Goal: Task Accomplishment & Management: Complete application form

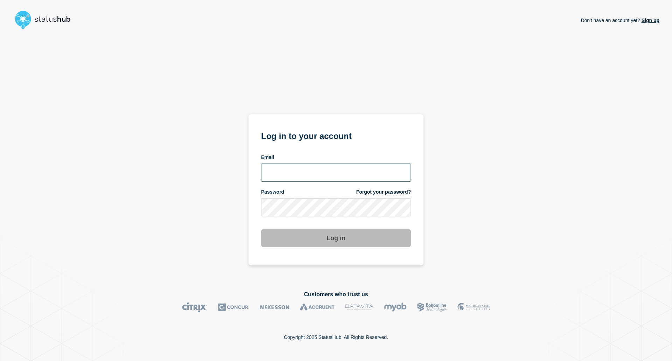
type input "[EMAIL_ADDRESS][DOMAIN_NAME]"
click at [306, 240] on button "Log in" at bounding box center [336, 238] width 150 height 18
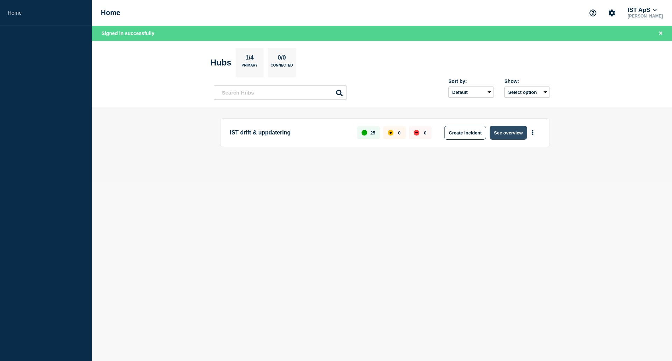
click at [496, 133] on button "See overview" at bounding box center [508, 133] width 37 height 14
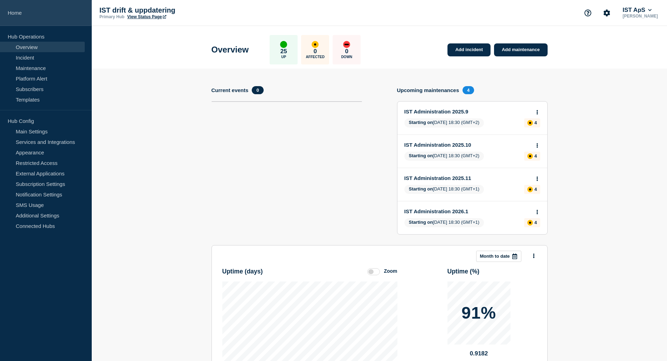
click at [16, 13] on link "Home" at bounding box center [46, 13] width 92 height 26
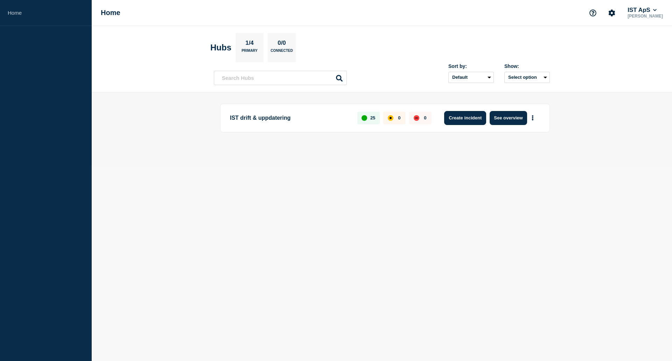
click at [462, 119] on button "Create incident" at bounding box center [465, 118] width 42 height 14
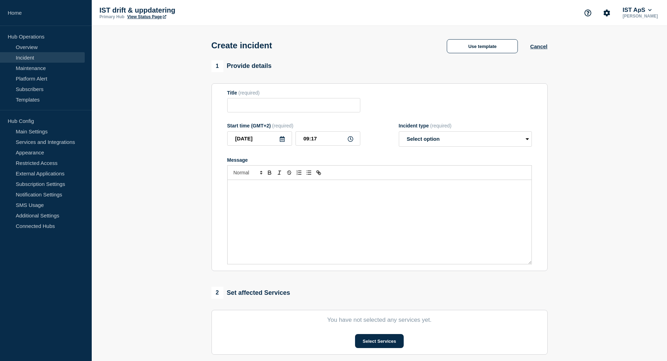
click at [263, 196] on div "Message" at bounding box center [380, 222] width 304 height 84
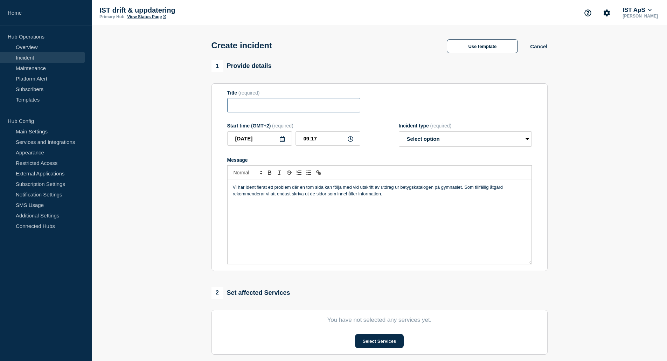
click at [262, 104] on input "Title" at bounding box center [293, 105] width 133 height 14
paste input "Problem vid utskrift av betygskatalog på gymnasiet"
click at [284, 110] on input "Problem vid utskrift av betygskatalog på gymnasiet" at bounding box center [293, 105] width 133 height 14
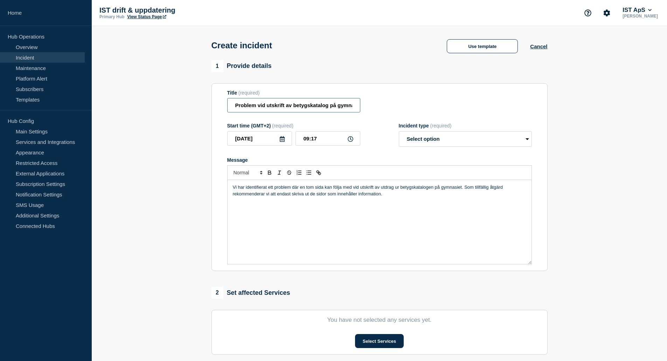
type input "Problem vid utskrift av betygskatalog på gymnasiet"
click at [400, 201] on div "Vi har identifierat ett problem där en tom sida kan följa med vid utskrift av u…" at bounding box center [380, 222] width 304 height 84
click at [402, 196] on p "Vi har identifierat ett problem där en tom sida kan följa med vid utskrift av u…" at bounding box center [379, 190] width 293 height 13
click at [411, 197] on p "Vi har identifierat ett problem där en tom sida kan följa med vid utskrift av u…" at bounding box center [379, 190] width 293 height 13
click at [422, 137] on select "Select option Investigating Identified Monitoring" at bounding box center [465, 138] width 133 height 15
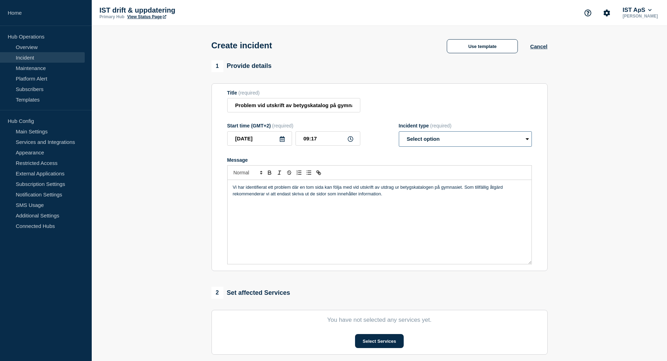
select select "investigating"
click at [399, 133] on select "Select option Investigating Identified Monitoring" at bounding box center [465, 138] width 133 height 15
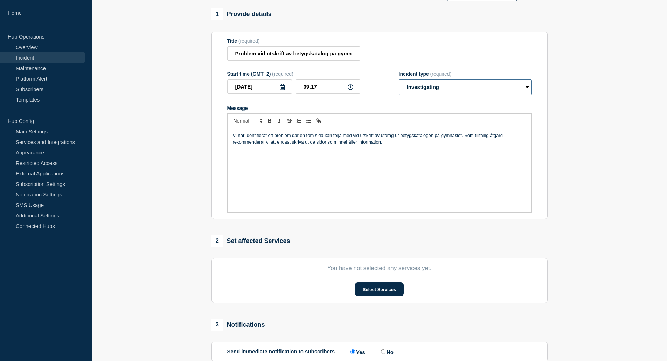
scroll to position [70, 0]
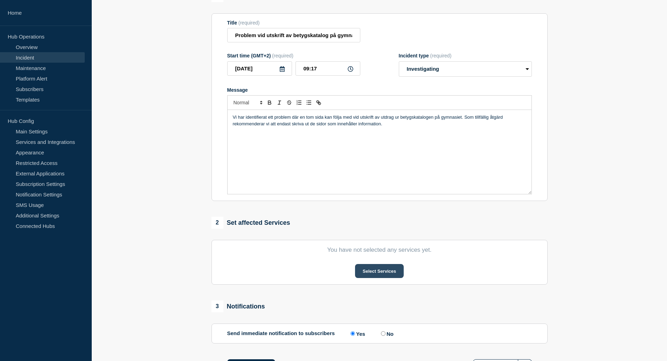
click at [374, 275] on button "Select Services" at bounding box center [379, 271] width 49 height 14
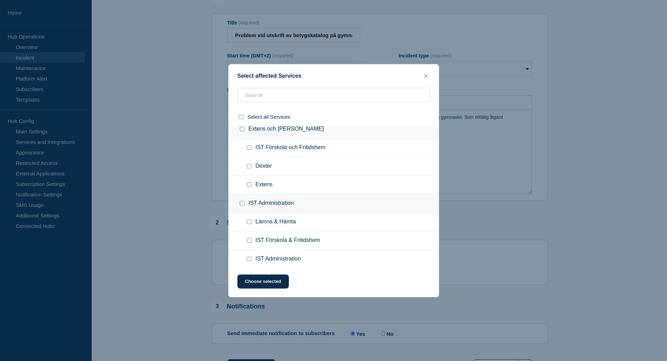
scroll to position [245, 0]
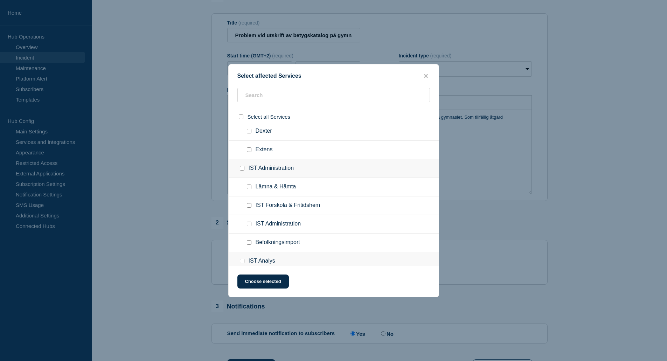
click at [244, 170] on input "IST Administration checkbox" at bounding box center [242, 168] width 5 height 5
checkbox input "true"
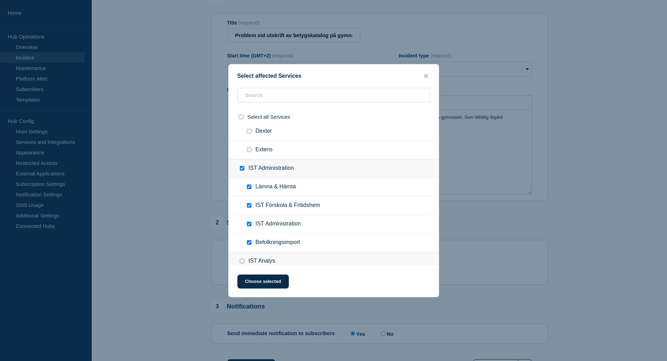
checkbox input "true"
click at [242, 170] on input "IST Administration checkbox" at bounding box center [242, 168] width 5 height 5
checkbox input "false"
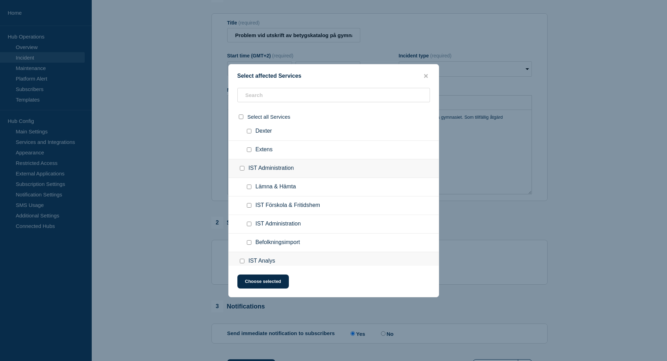
checkbox input "false"
click at [242, 170] on input "IST Administration checkbox" at bounding box center [242, 168] width 5 height 5
checkbox input "true"
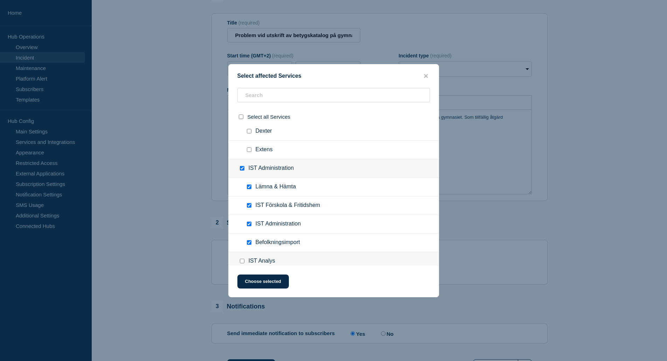
checkbox input "true"
click at [242, 170] on input "IST Administration checkbox" at bounding box center [242, 168] width 5 height 5
checkbox input "false"
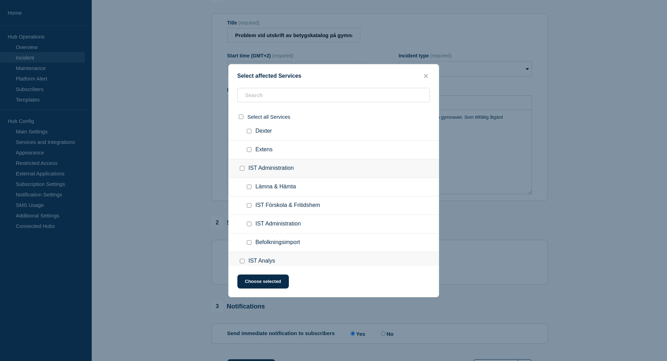
checkbox input "false"
click at [242, 170] on input "IST Administration checkbox" at bounding box center [242, 168] width 5 height 5
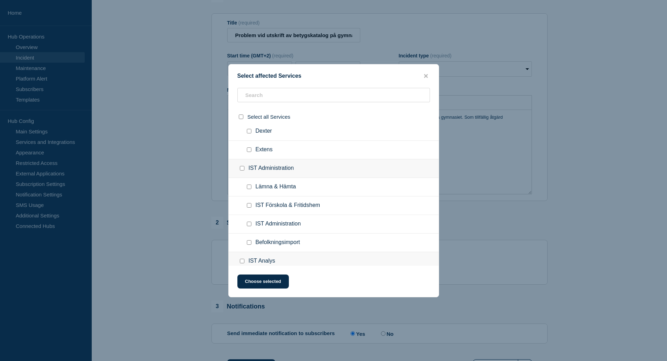
checkbox input "true"
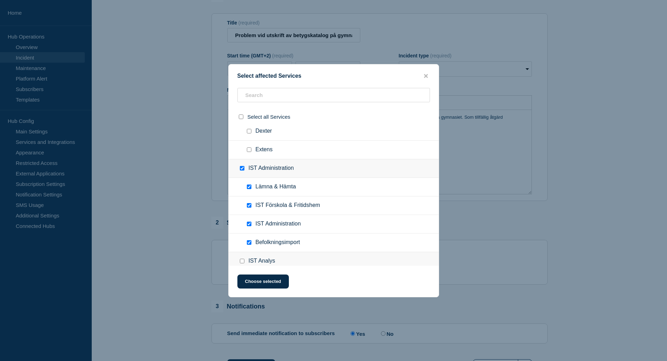
click at [243, 170] on input "IST Administration checkbox" at bounding box center [242, 168] width 5 height 5
checkbox input "false"
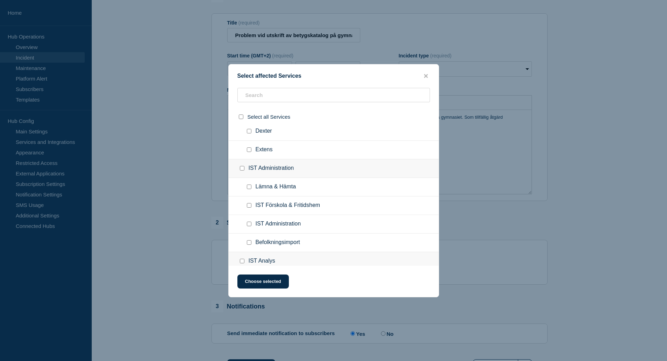
checkbox input "false"
click at [251, 224] on input "IST Administration checkbox" at bounding box center [249, 224] width 5 height 5
checkbox input "true"
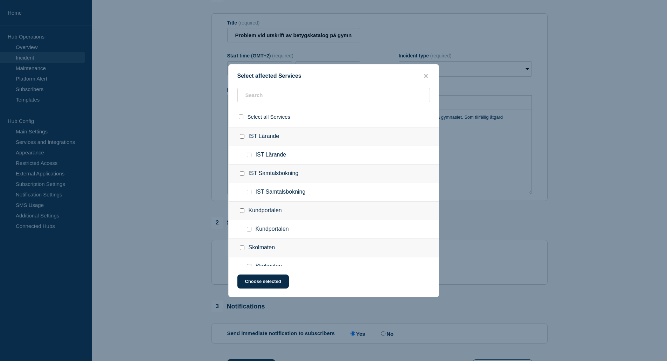
scroll to position [490, 0]
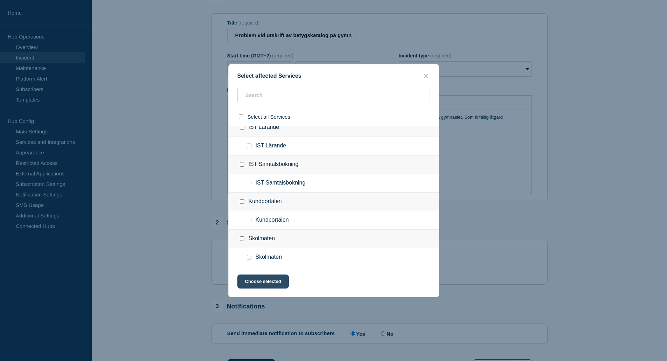
click at [268, 280] on button "Choose selected" at bounding box center [262, 281] width 51 height 14
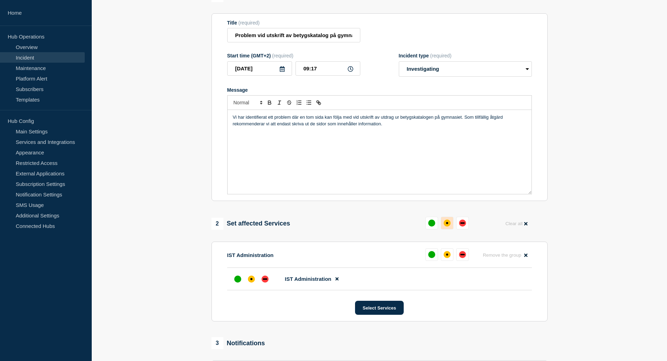
click at [445, 224] on div "affected" at bounding box center [447, 222] width 7 height 7
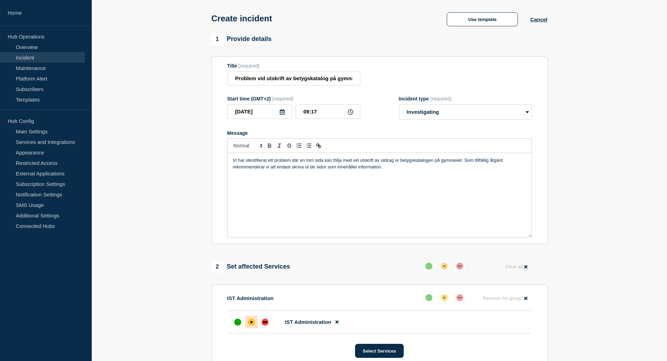
scroll to position [26, 0]
click at [408, 198] on div "Vi har identifierat ett problem där en tom sida kan följa med vid utskrift av u…" at bounding box center [380, 196] width 304 height 84
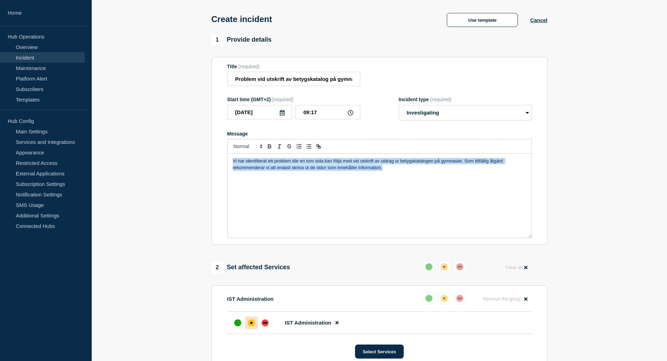
copy p "Vi har identifierat ett problem där en tom sida kan följa med vid utskrift av u…"
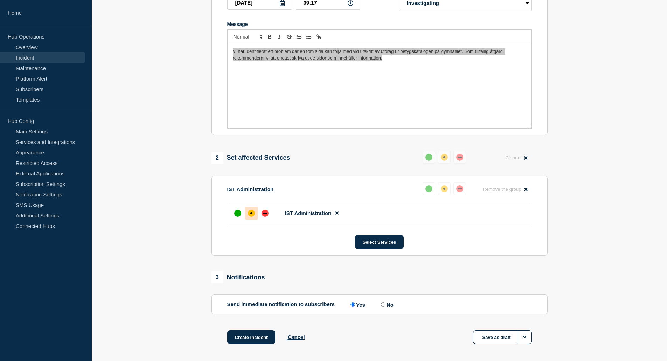
scroll to position [166, 0]
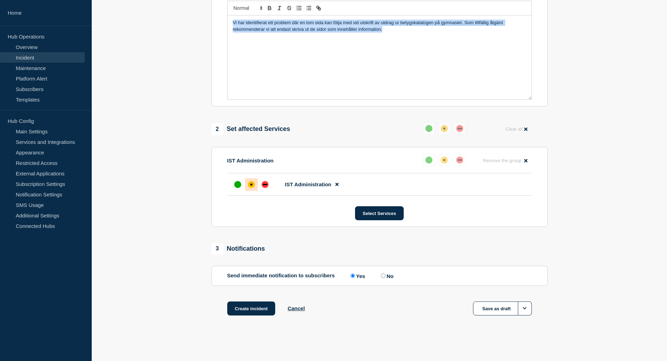
click at [417, 48] on div "Vi har identifierat ett problem där en tom sida kan följa med vid utskrift av u…" at bounding box center [380, 57] width 304 height 84
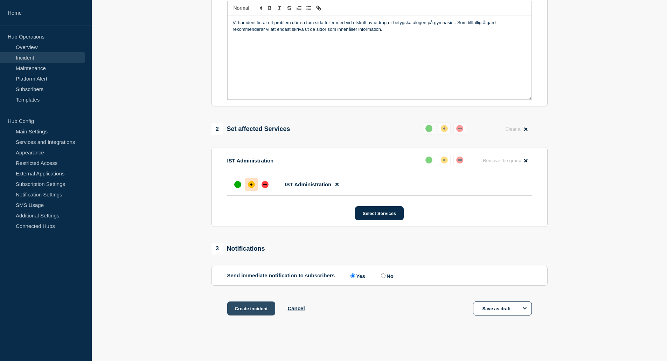
click at [249, 309] on button "Create incident" at bounding box center [251, 308] width 48 height 14
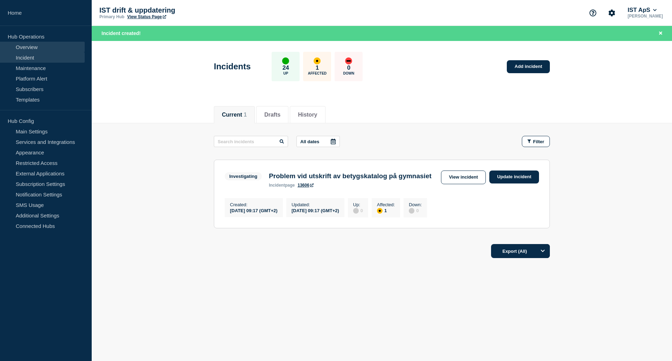
click at [36, 49] on link "Overview" at bounding box center [42, 47] width 85 height 11
